Goal: Task Accomplishment & Management: Complete application form

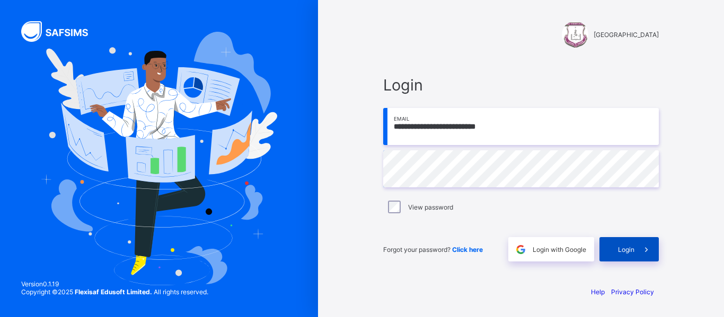
click at [638, 254] on span at bounding box center [646, 249] width 24 height 24
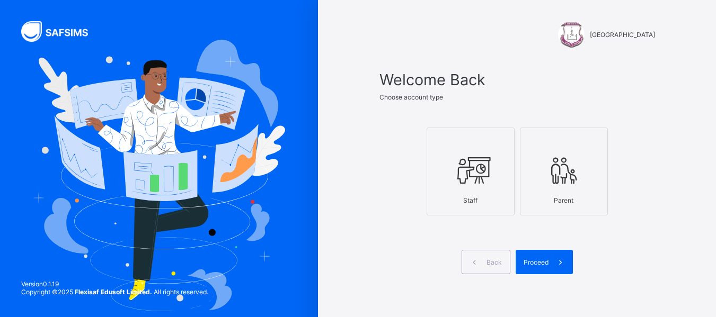
click at [484, 181] on icon at bounding box center [470, 171] width 37 height 32
click at [532, 259] on span "Proceed" at bounding box center [535, 263] width 25 height 8
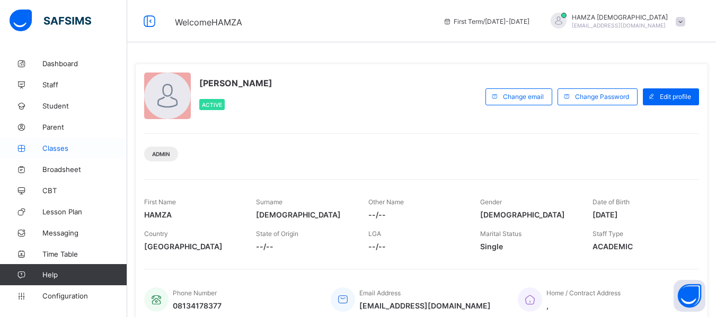
click at [64, 146] on span "Classes" at bounding box center [84, 148] width 85 height 8
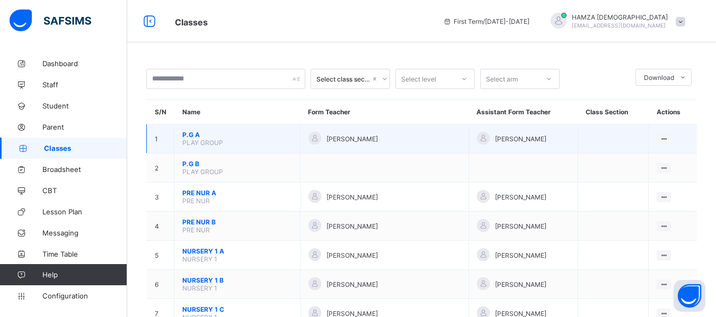
click at [197, 137] on span "P.G A" at bounding box center [237, 135] width 110 height 8
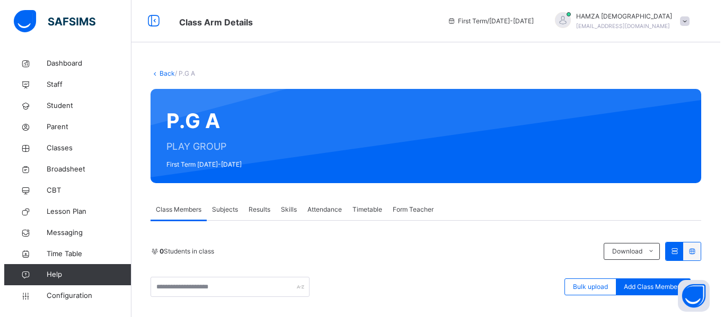
scroll to position [211, 0]
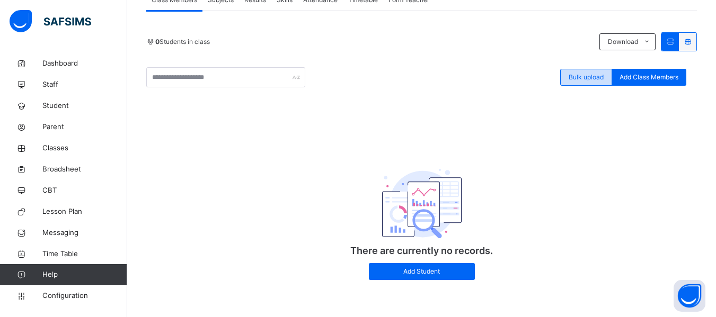
click at [577, 77] on span "Bulk upload" at bounding box center [585, 78] width 35 height 10
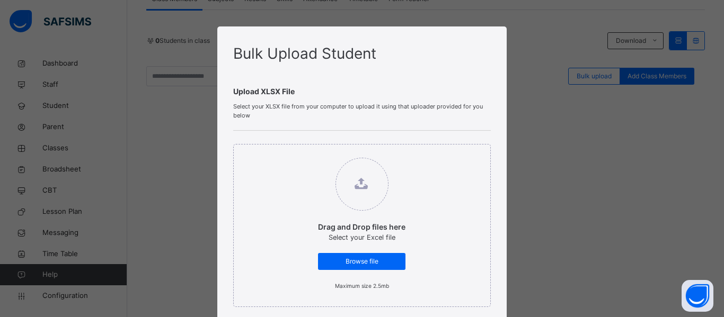
click at [540, 99] on div "Bulk Upload Student Upload XLSX File Select your XLSX file from your computer t…" at bounding box center [362, 158] width 724 height 317
click at [625, 264] on div "Bulk Upload Student Upload XLSX File Select your XLSX file from your computer t…" at bounding box center [362, 158] width 724 height 317
click at [576, 95] on div "Bulk Upload Student Upload XLSX File Select your XLSX file from your computer t…" at bounding box center [362, 158] width 724 height 317
click at [373, 257] on span "Browse file" at bounding box center [362, 262] width 72 height 10
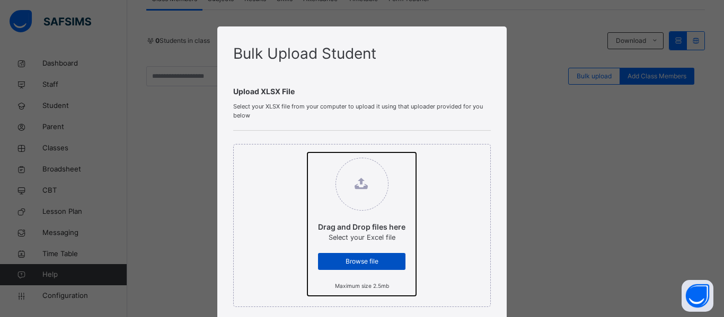
click at [307, 153] on input "Drag and Drop files here Select your Excel file Browse file Maximum size 2.5mb" at bounding box center [307, 153] width 0 height 0
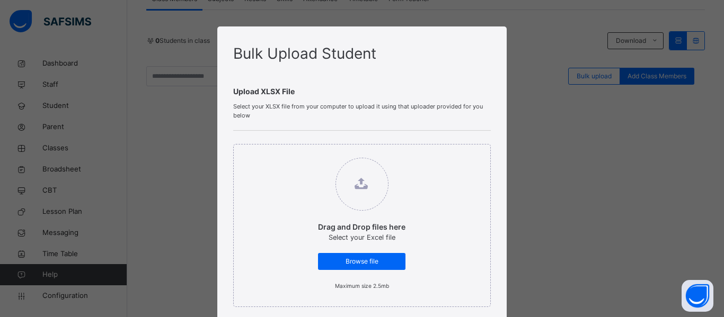
click at [640, 86] on div "Bulk Upload Student Upload XLSX File Select your XLSX file from your computer t…" at bounding box center [362, 158] width 724 height 317
click at [520, 306] on div "Bulk Upload Student Upload XLSX File Select your XLSX file from your computer t…" at bounding box center [362, 158] width 724 height 317
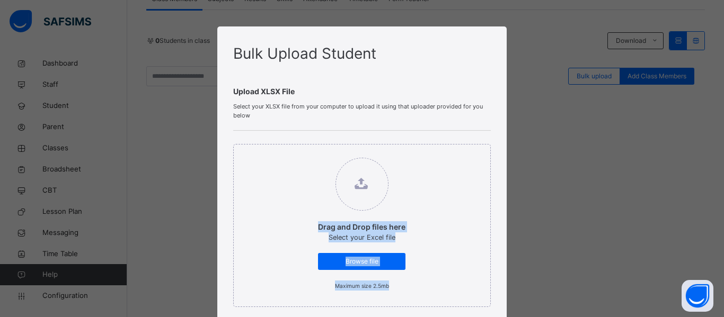
drag, startPoint x: 520, startPoint y: 306, endPoint x: 100, endPoint y: 204, distance: 432.4
click at [100, 204] on div "Bulk Upload Student Upload XLSX File Select your XLSX file from your computer t…" at bounding box center [362, 158] width 724 height 317
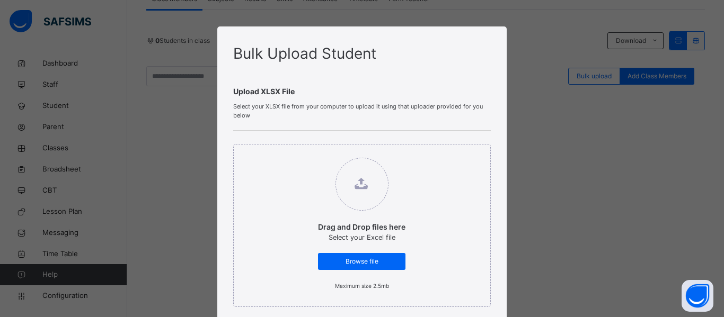
click at [100, 204] on div "Bulk Upload Student Upload XLSX File Select your XLSX file from your computer t…" at bounding box center [362, 158] width 724 height 317
click at [104, 139] on div "Bulk Upload Student Upload XLSX File Select your XLSX file from your computer t…" at bounding box center [362, 158] width 724 height 317
click at [499, 33] on div "Bulk Upload Student Upload XLSX File Select your XLSX file from your computer t…" at bounding box center [361, 294] width 289 height 537
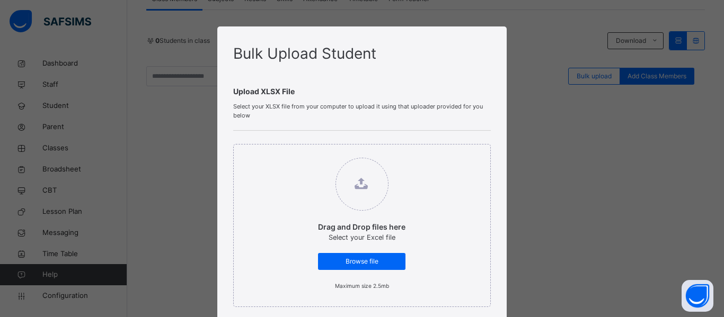
click at [358, 187] on icon at bounding box center [361, 184] width 14 height 14
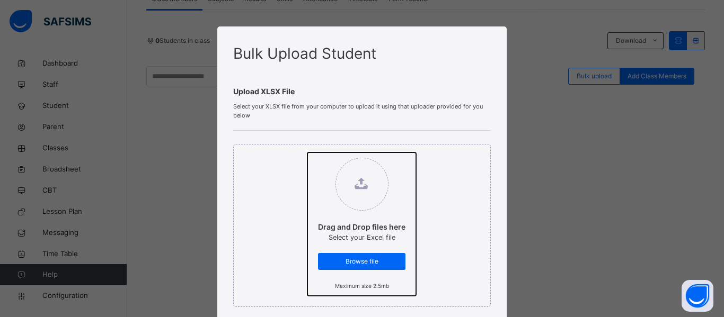
click at [307, 153] on input "Drag and Drop files here Select your Excel file Browse file Maximum size 2.5mb" at bounding box center [307, 153] width 0 height 0
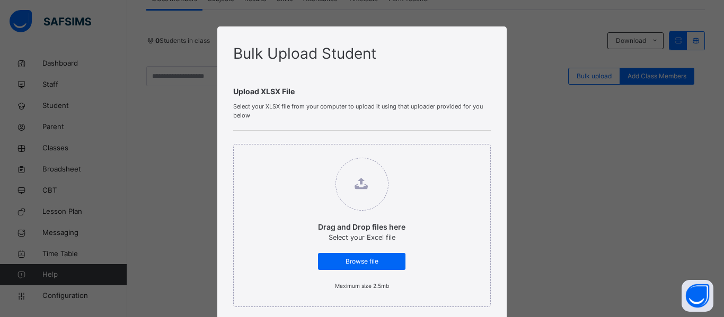
click at [344, 193] on figure at bounding box center [361, 184] width 53 height 53
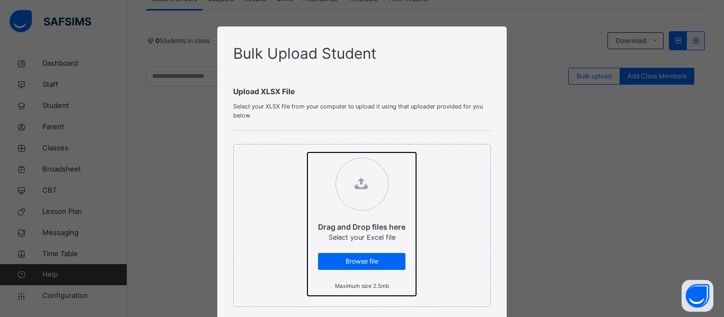
click at [307, 153] on input "Drag and Drop files here Select your Excel file Browse file Maximum size 2.5mb" at bounding box center [307, 153] width 0 height 0
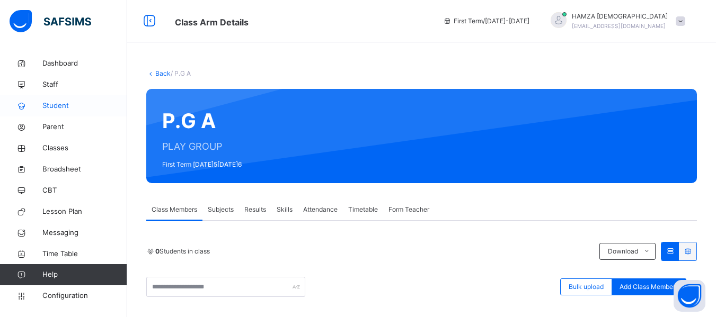
click at [68, 101] on span "Student" at bounding box center [84, 106] width 85 height 11
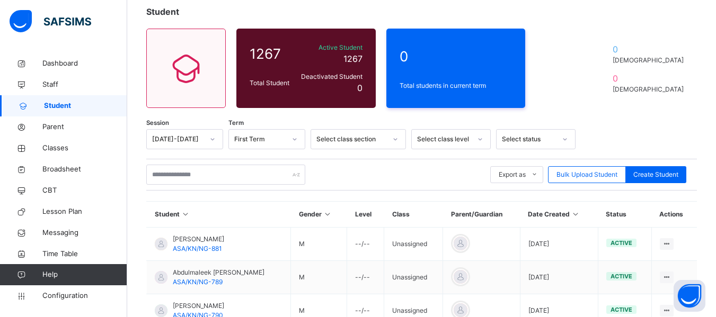
scroll to position [85, 0]
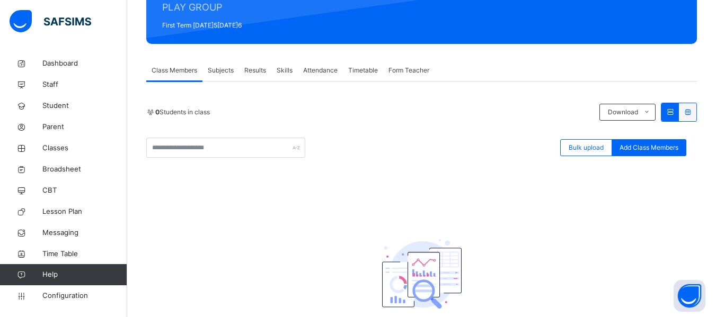
scroll to position [170, 0]
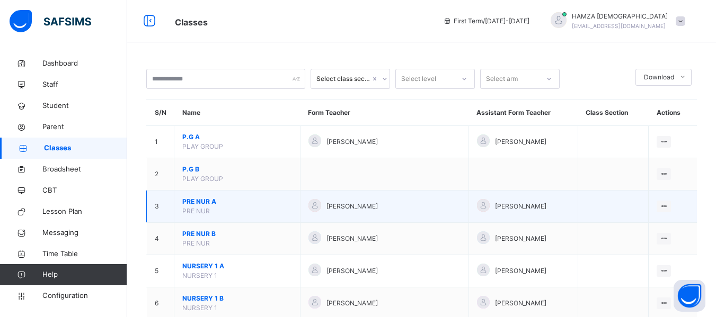
click at [203, 201] on span "PRE NUR A" at bounding box center [237, 202] width 110 height 10
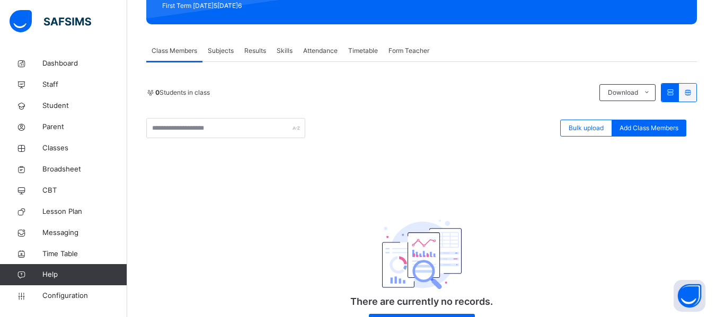
scroll to position [126, 0]
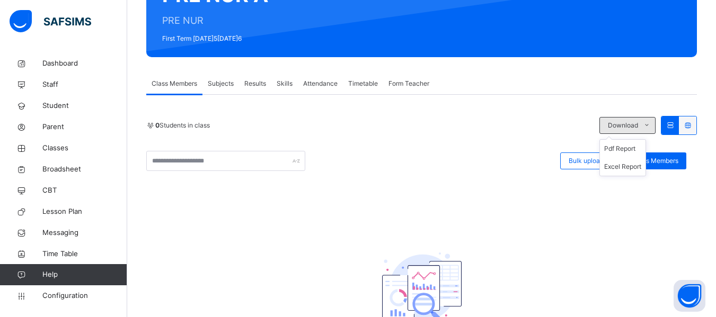
click at [651, 128] on icon at bounding box center [647, 125] width 8 height 8
click at [428, 132] on div "0 Students in class Download Pdf Report Excel Report" at bounding box center [421, 125] width 550 height 19
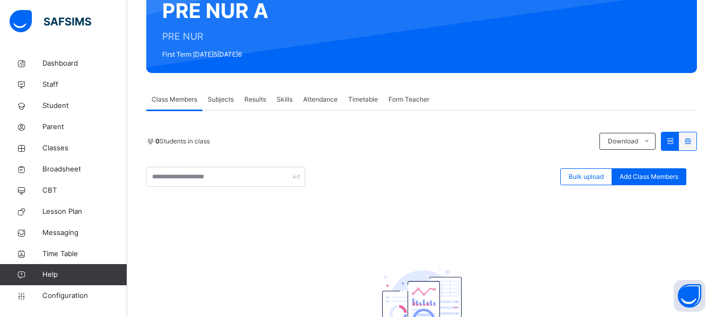
scroll to position [127, 0]
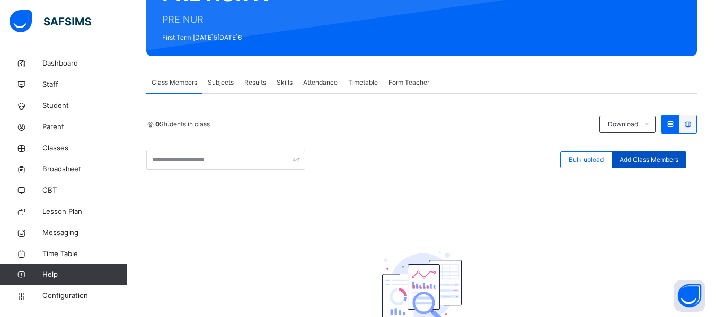
click at [668, 162] on span "Add Class Members" at bounding box center [648, 160] width 59 height 10
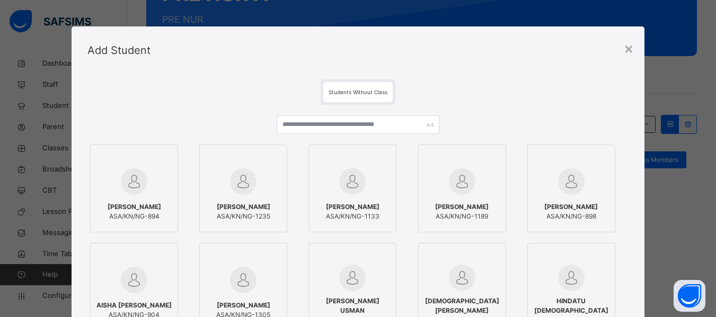
click at [635, 49] on div "Add Student" at bounding box center [358, 50] width 573 height 48
click at [632, 51] on div "×" at bounding box center [629, 48] width 10 height 22
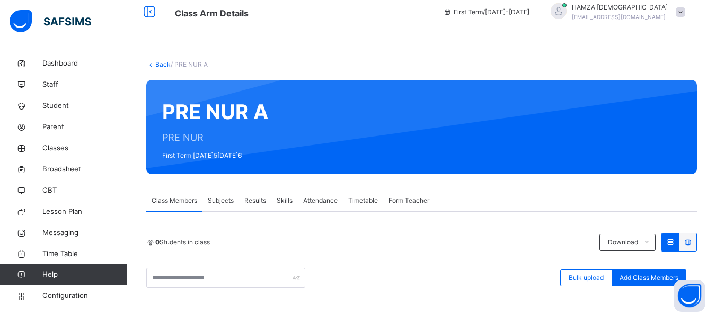
scroll to position [0, 0]
